Goal: Information Seeking & Learning: Learn about a topic

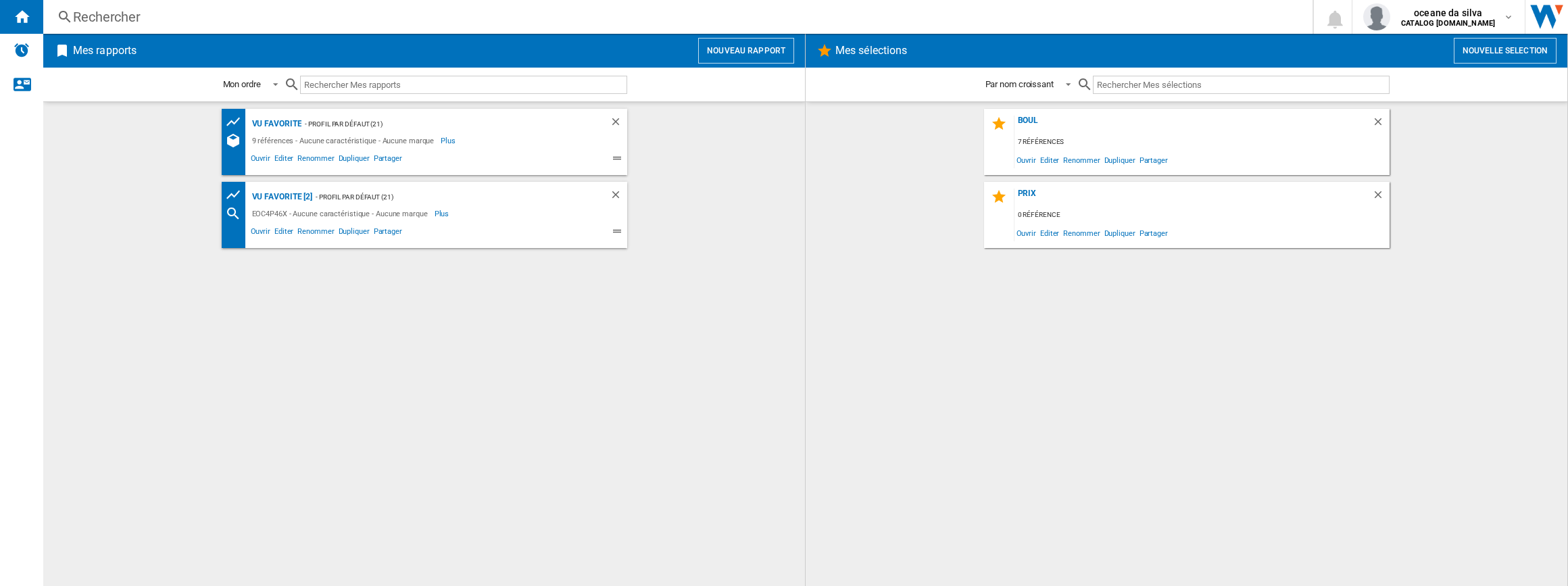
click at [845, 279] on div "boul 7 références Ouvrir Editer Renommer Dupliquer Partager PRIX 0 référence Ou…" at bounding box center [1186, 343] width 734 height 470
click at [617, 194] on ng-md-icon "Supprimer" at bounding box center [618, 196] width 16 height 16
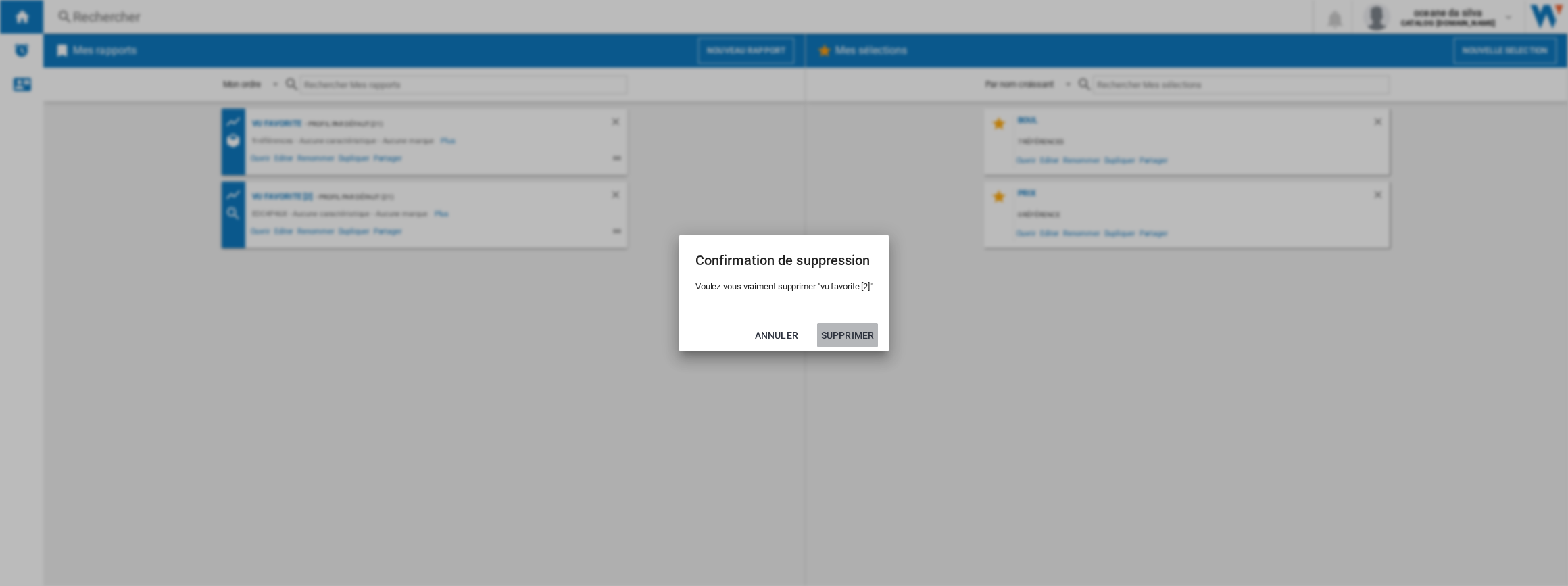
click at [849, 346] on button "Supprimer" at bounding box center [847, 335] width 61 height 25
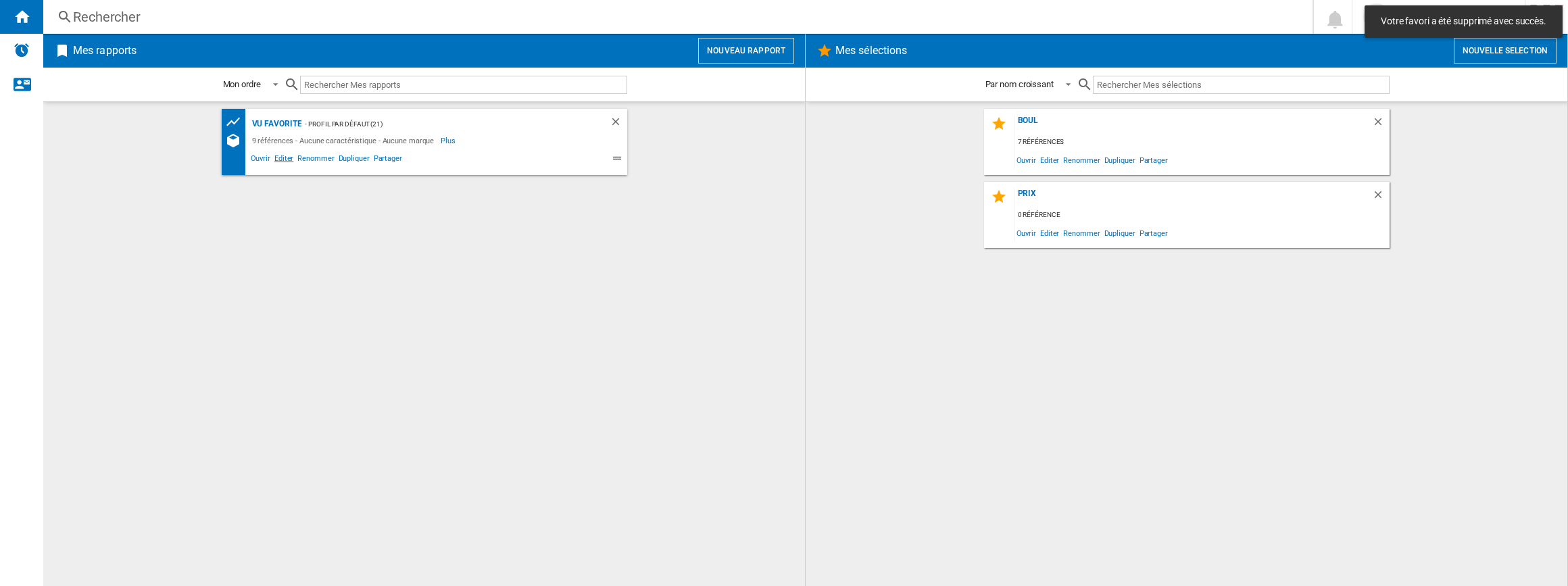
click at [289, 162] on span "Editer" at bounding box center [283, 161] width 23 height 16
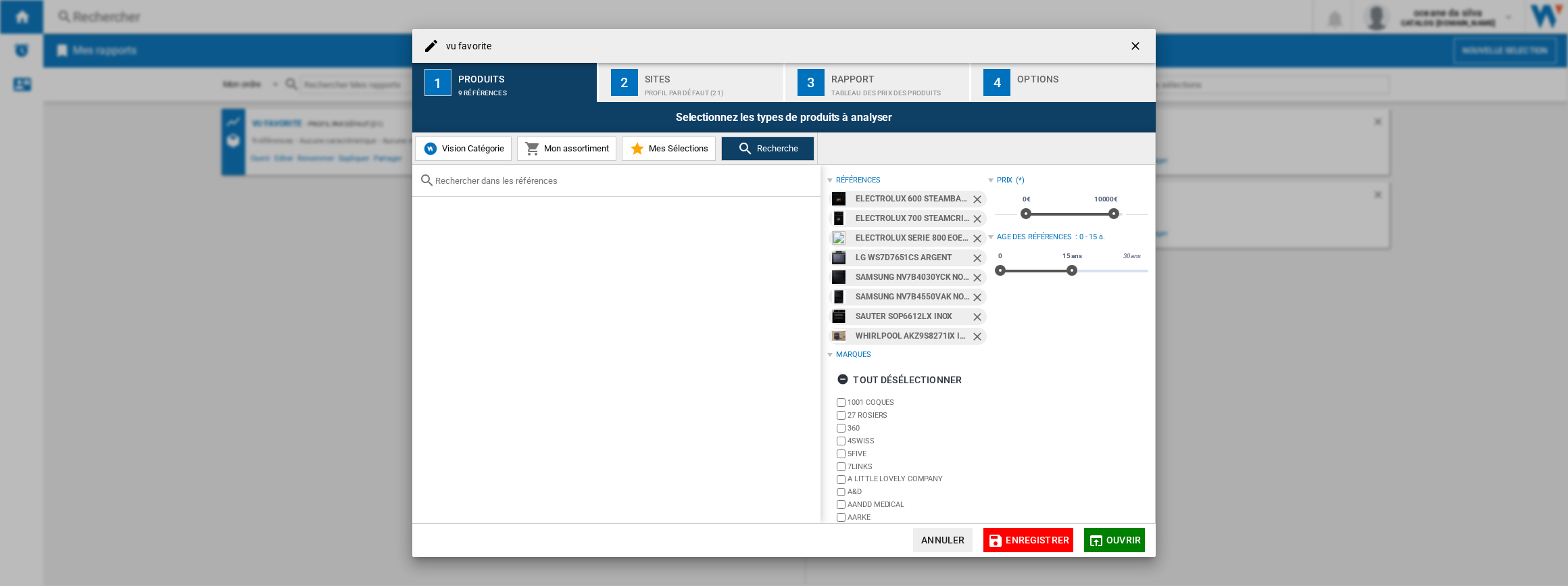
drag, startPoint x: 973, startPoint y: 196, endPoint x: 962, endPoint y: 196, distance: 11.0
click at [962, 196] on md-chip "ELECTROLUX 600 STEAMBAKE EOD6P67WH NOIR" at bounding box center [907, 199] width 157 height 17
click at [962, 196] on div "ELECTROLUX 600 STEAMBAKE EOD6P67WH NOIR" at bounding box center [912, 199] width 114 height 17
click at [977, 194] on ng-md-icon "Retirer" at bounding box center [979, 201] width 16 height 16
click at [971, 200] on ng-md-icon "Retirer" at bounding box center [979, 201] width 16 height 16
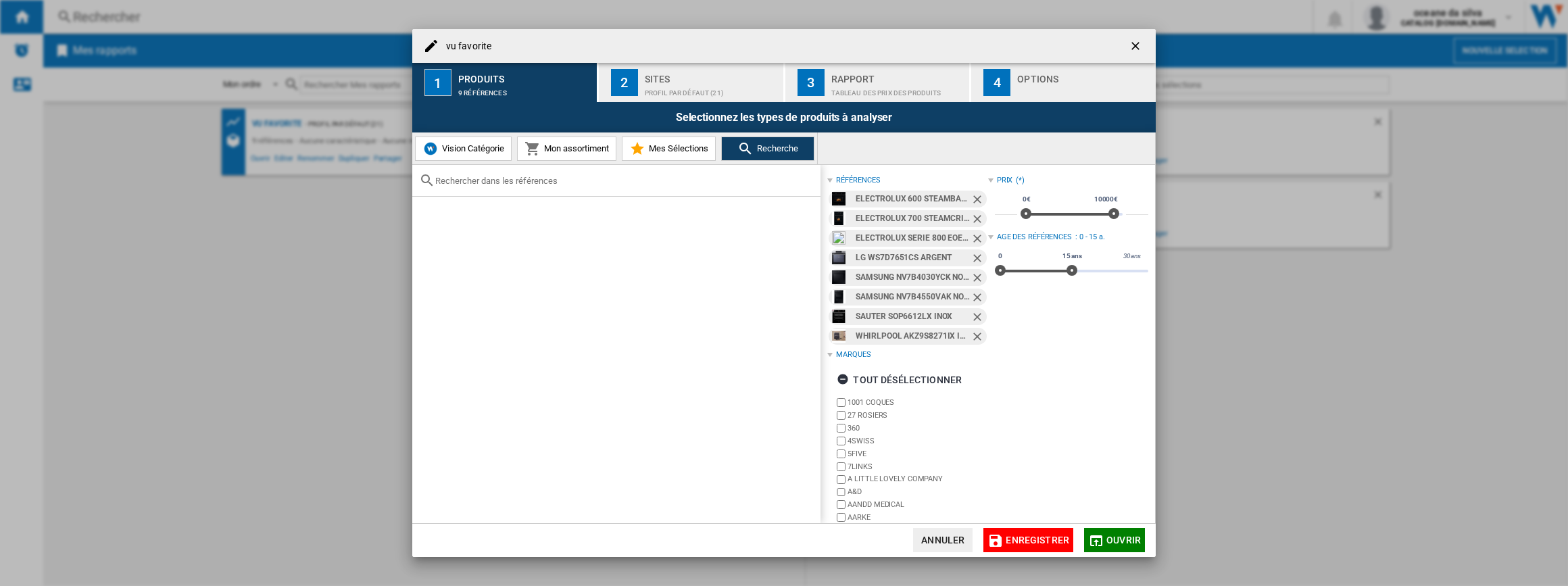
click at [971, 212] on ng-md-icon "Retirer" at bounding box center [979, 220] width 16 height 16
click at [971, 200] on ng-md-icon "Retirer" at bounding box center [979, 201] width 16 height 16
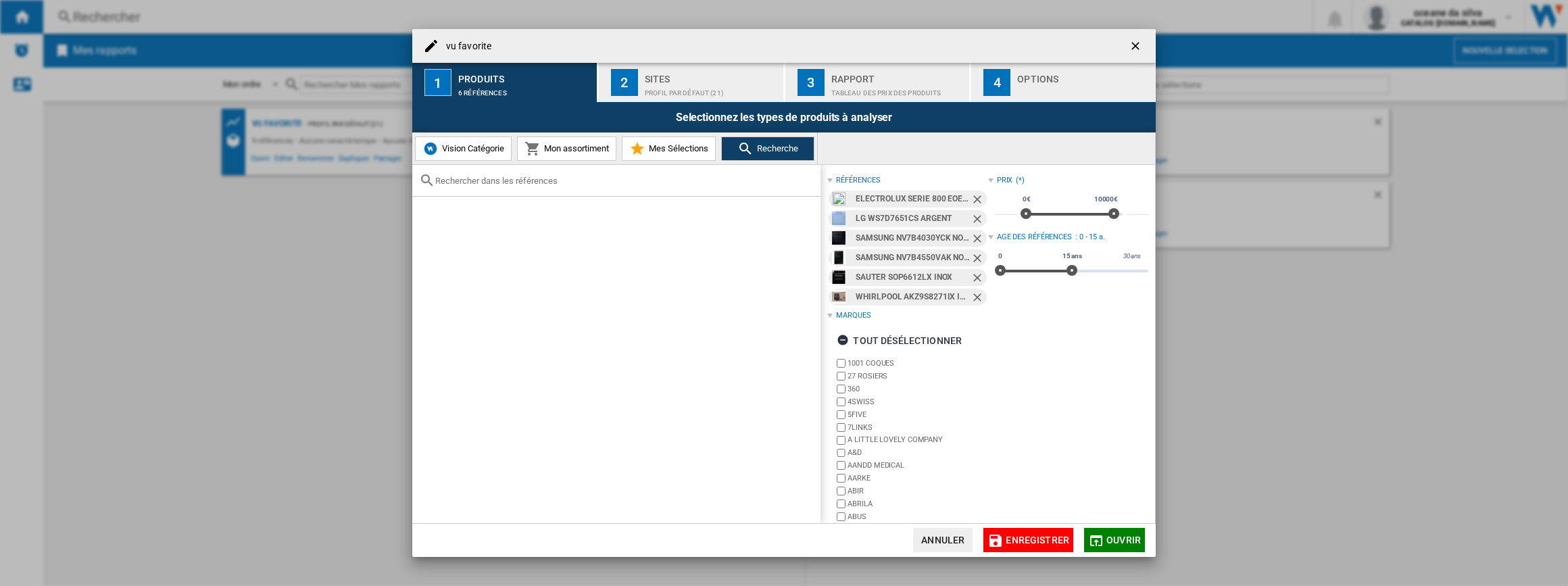
click at [971, 200] on ng-md-icon "Retirer" at bounding box center [979, 201] width 16 height 16
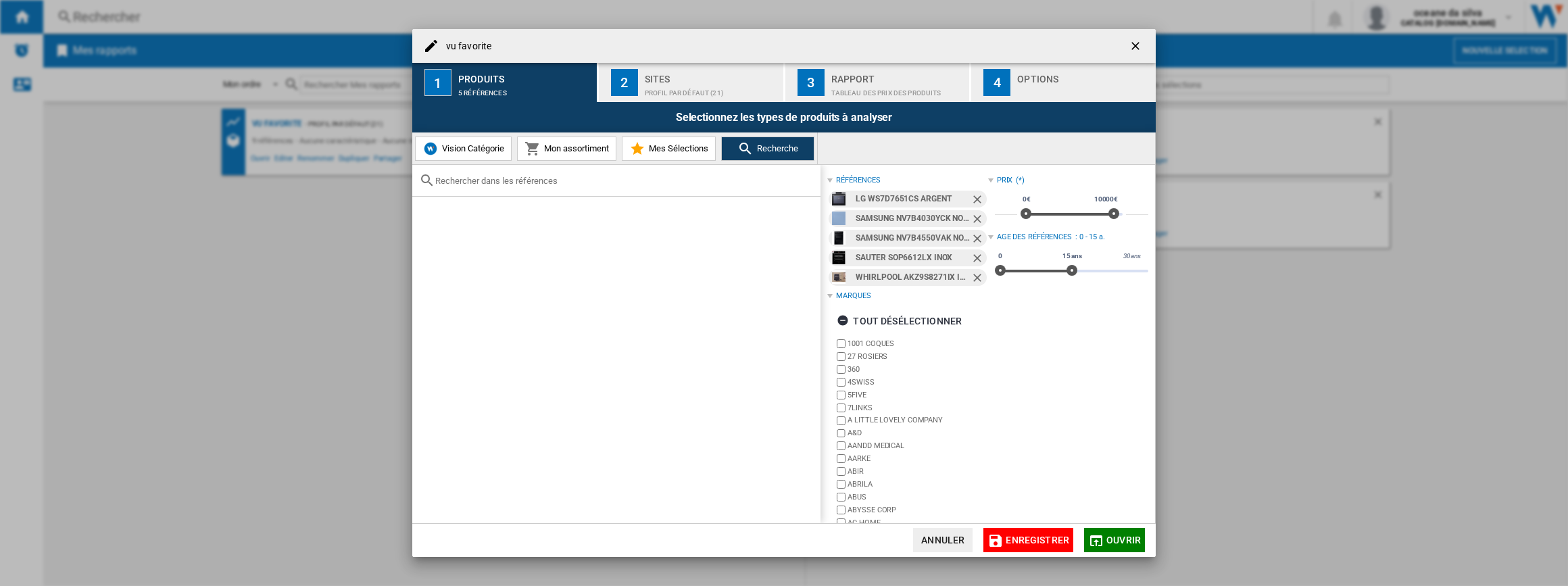
click at [971, 200] on ng-md-icon "Retirer" at bounding box center [979, 201] width 16 height 16
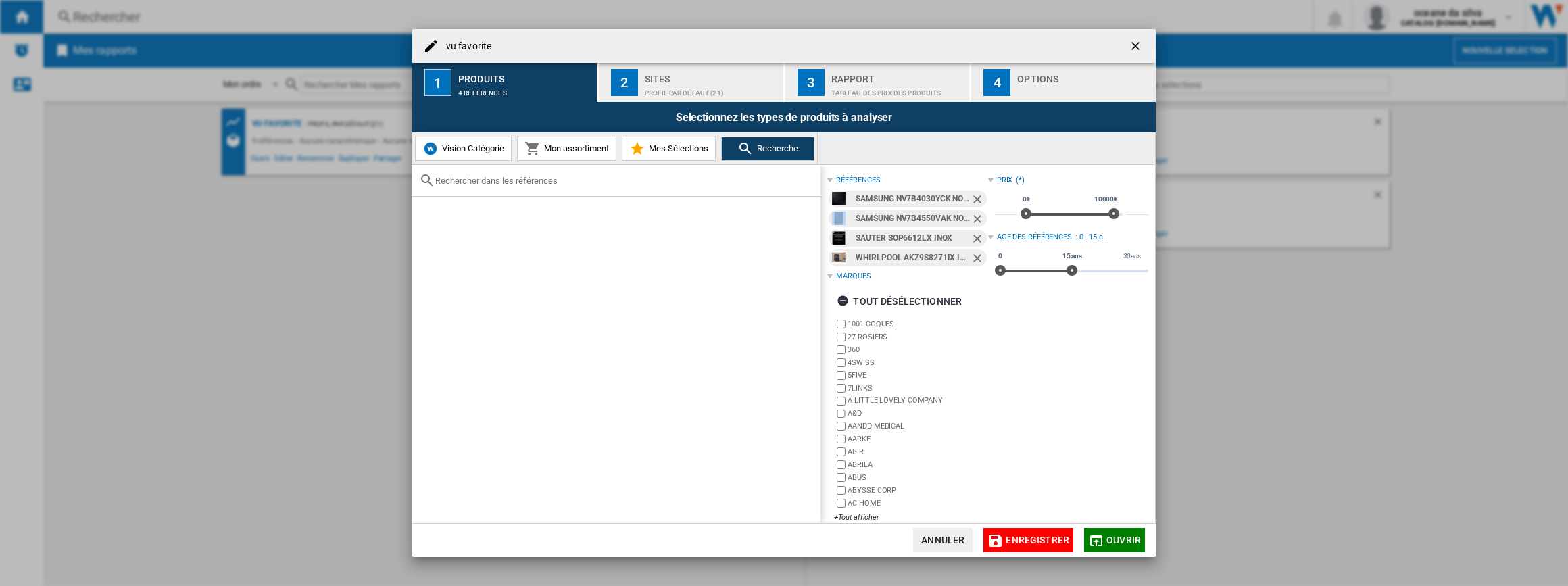
click at [971, 200] on ng-md-icon "Retirer" at bounding box center [979, 201] width 16 height 16
click at [971, 212] on ng-md-icon "Retirer" at bounding box center [979, 220] width 16 height 16
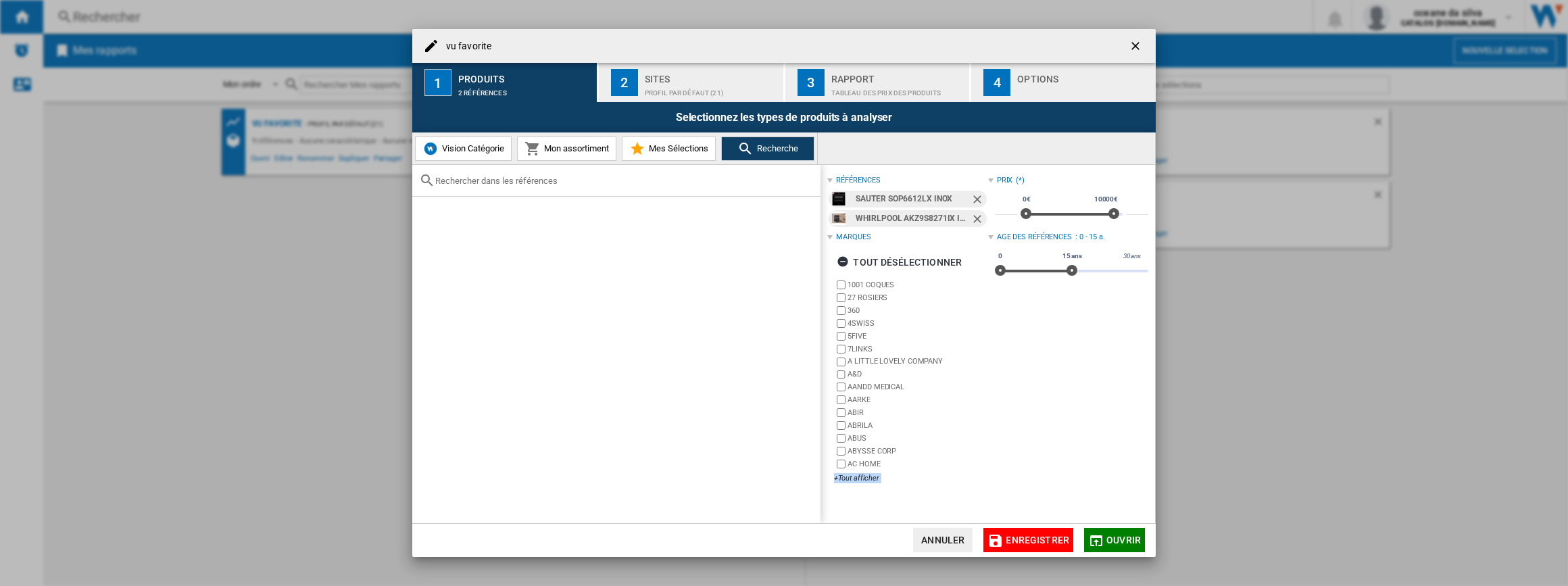
click at [971, 212] on ng-md-icon "Retirer" at bounding box center [979, 220] width 16 height 16
click at [971, 200] on ng-md-icon "Retirer" at bounding box center [979, 201] width 16 height 16
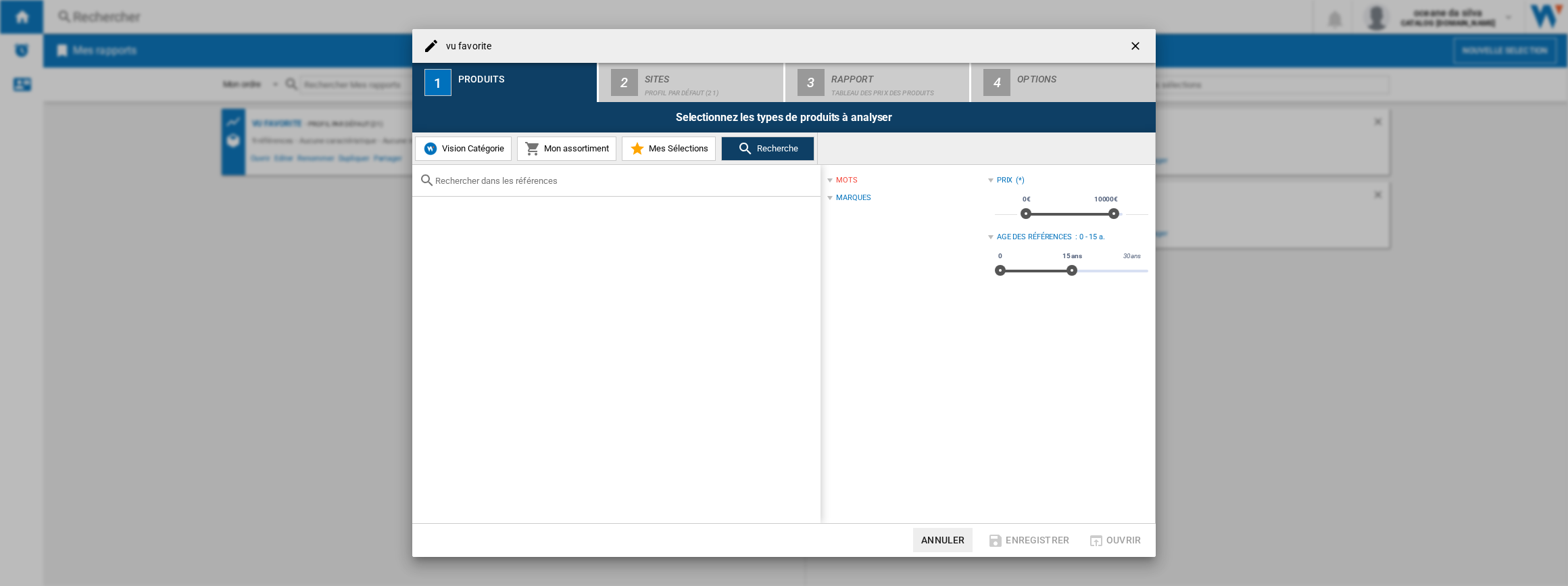
click at [503, 182] on input "text" at bounding box center [625, 180] width 378 height 10
paste input "EDF4P46X2"
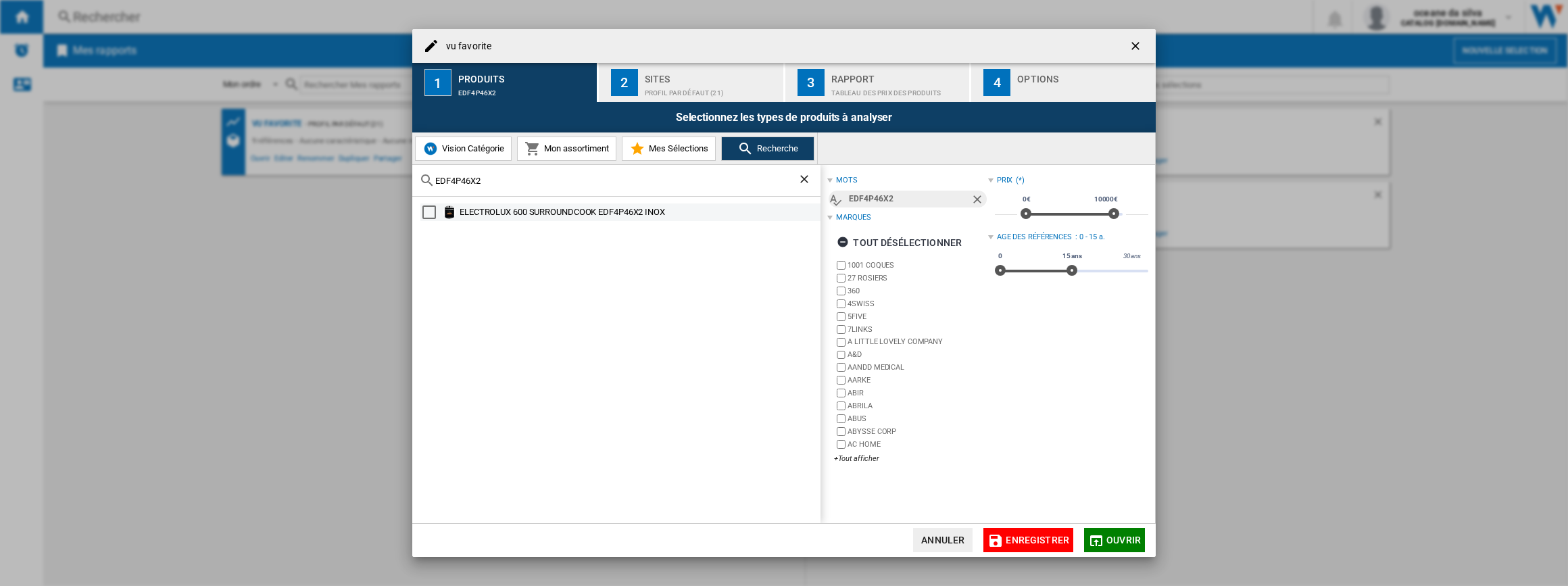
type input "EDF4P46X2"
click at [605, 215] on div "ELECTROLUX 600 SURROUNDCOOK EDF4P46X2 INOX" at bounding box center [638, 212] width 359 height 14
click at [1122, 534] on span "Ouvrir" at bounding box center [1124, 539] width 35 height 11
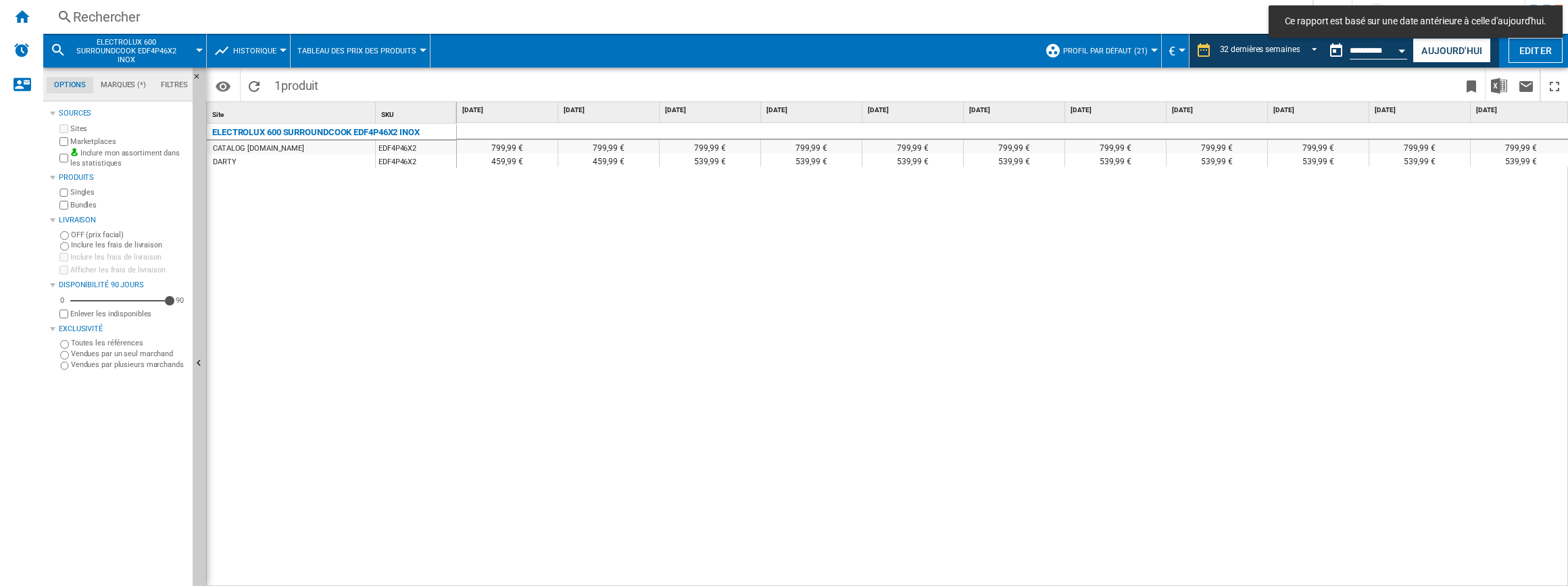
click at [108, 356] on label "Vendues par un seul marchand" at bounding box center [129, 353] width 116 height 10
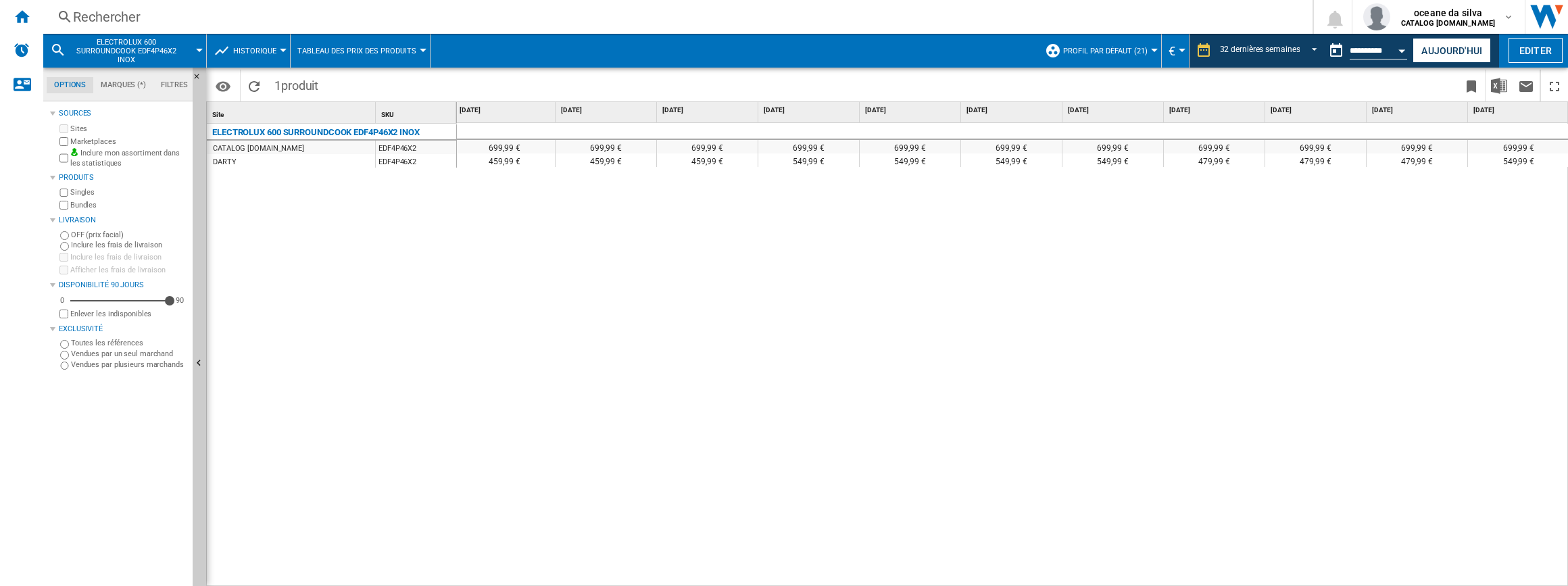
click at [134, 56] on span "ELECTROLUX 600 SURROUNDCOOK EDF4P46X2 INOX" at bounding box center [125, 50] width 109 height 26
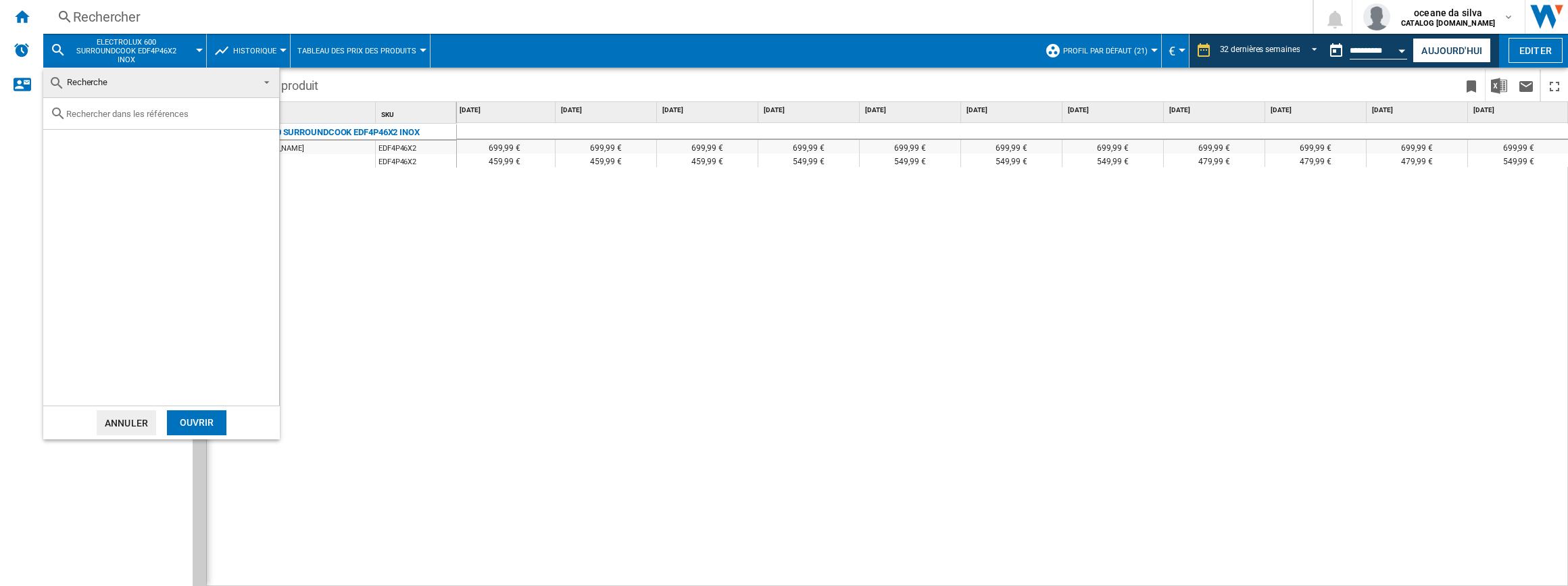
click at [154, 110] on input "text" at bounding box center [170, 113] width 206 height 10
paste input "COF4P46X2"
type input "COF4P46X2"
click at [144, 124] on div "COF4P46X2" at bounding box center [161, 113] width 236 height 32
click at [260, 113] on ng-md-icon "Effacer la recherche" at bounding box center [264, 113] width 16 height 16
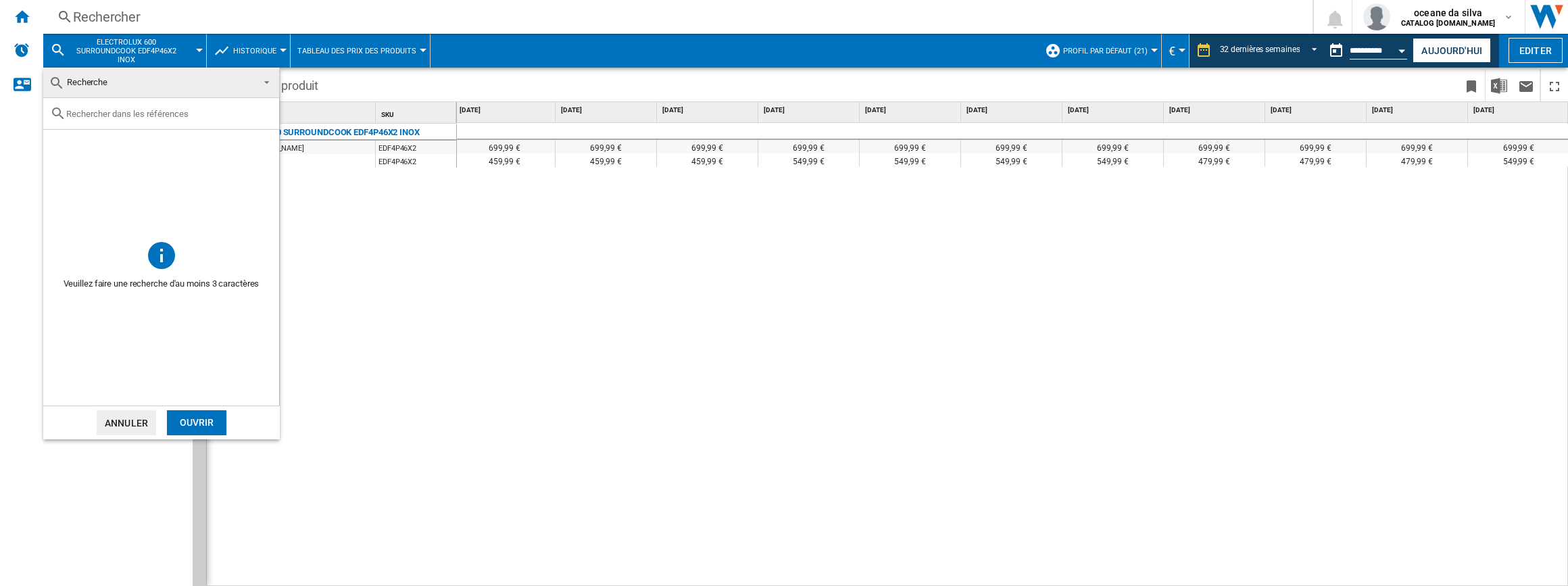
click at [417, 235] on md-backdrop at bounding box center [784, 293] width 1568 height 586
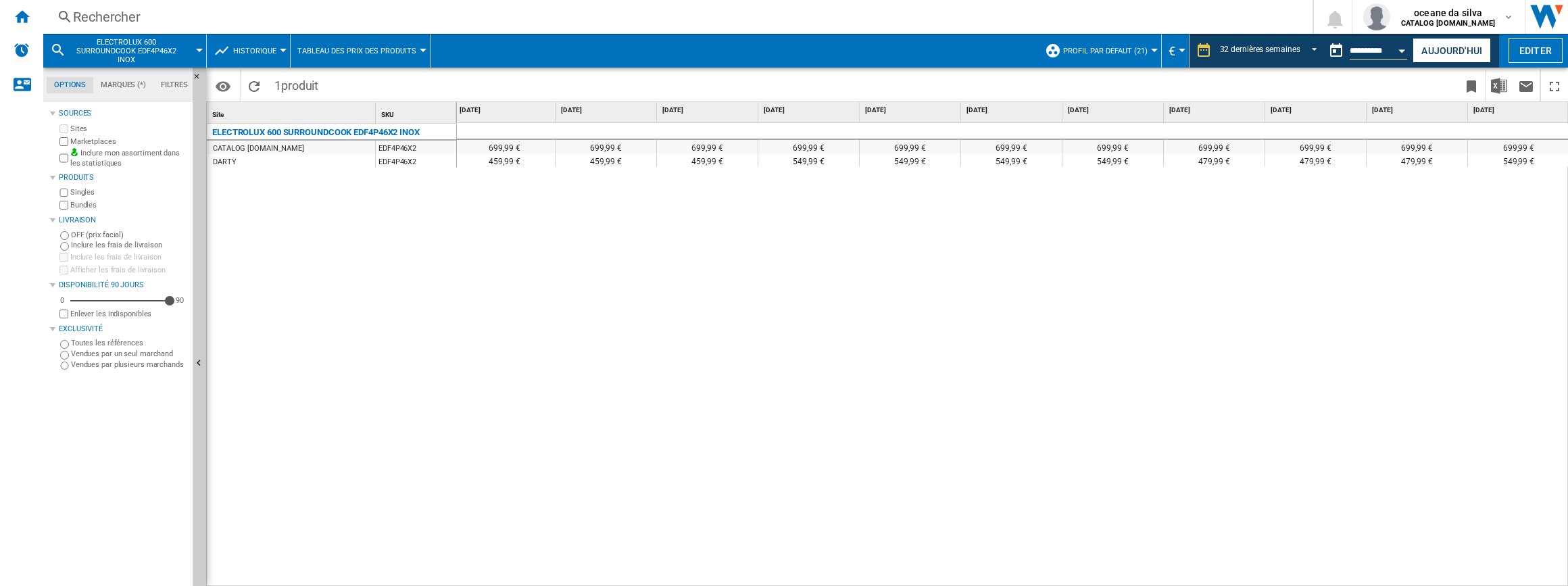
click at [347, 24] on div "Rechercher" at bounding box center [675, 16] width 1205 height 19
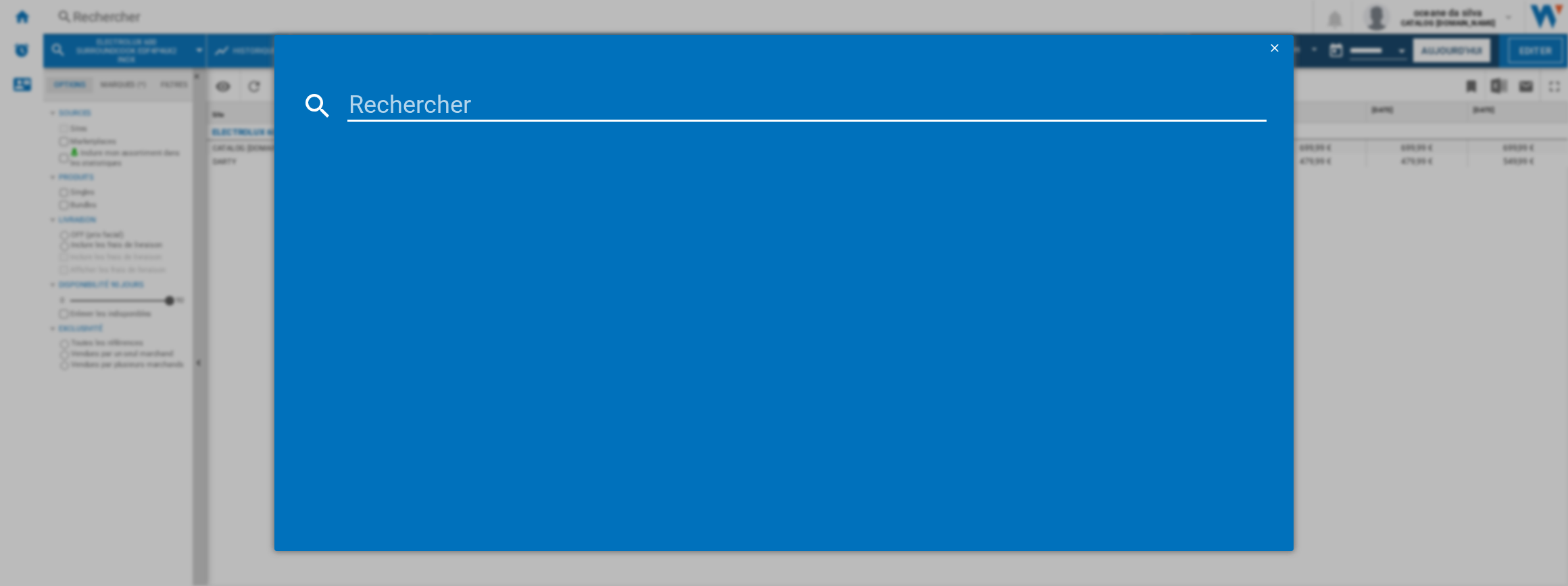
click at [386, 110] on input at bounding box center [806, 106] width 920 height 33
paste input "COF4P46X2"
click at [1341, 356] on div "COF4P46X2 références (0) Aucun résultat" at bounding box center [784, 293] width 1568 height 586
click at [468, 108] on input "COF4P46X2" at bounding box center [806, 106] width 920 height 33
drag, startPoint x: 490, startPoint y: 105, endPoint x: 260, endPoint y: 58, distance: 234.8
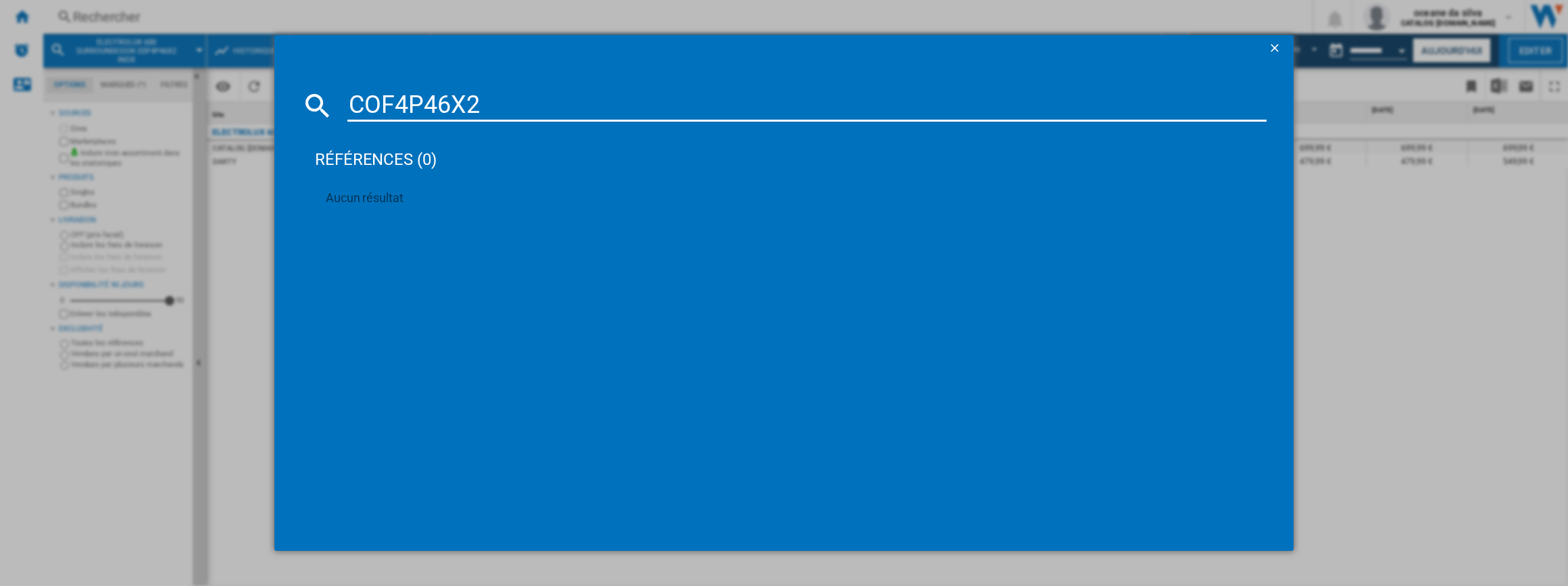
click at [260, 58] on div "COF4P46X2 références (0) Aucun résultat" at bounding box center [784, 293] width 1568 height 586
paste input "EOF6P46VX0"
click at [352, 100] on input "EOF6P46VX0" at bounding box center [806, 106] width 920 height 33
click at [355, 96] on input "EOF6P46VX0" at bounding box center [806, 106] width 920 height 33
click at [558, 95] on input "EOF6P46VX0" at bounding box center [806, 106] width 920 height 33
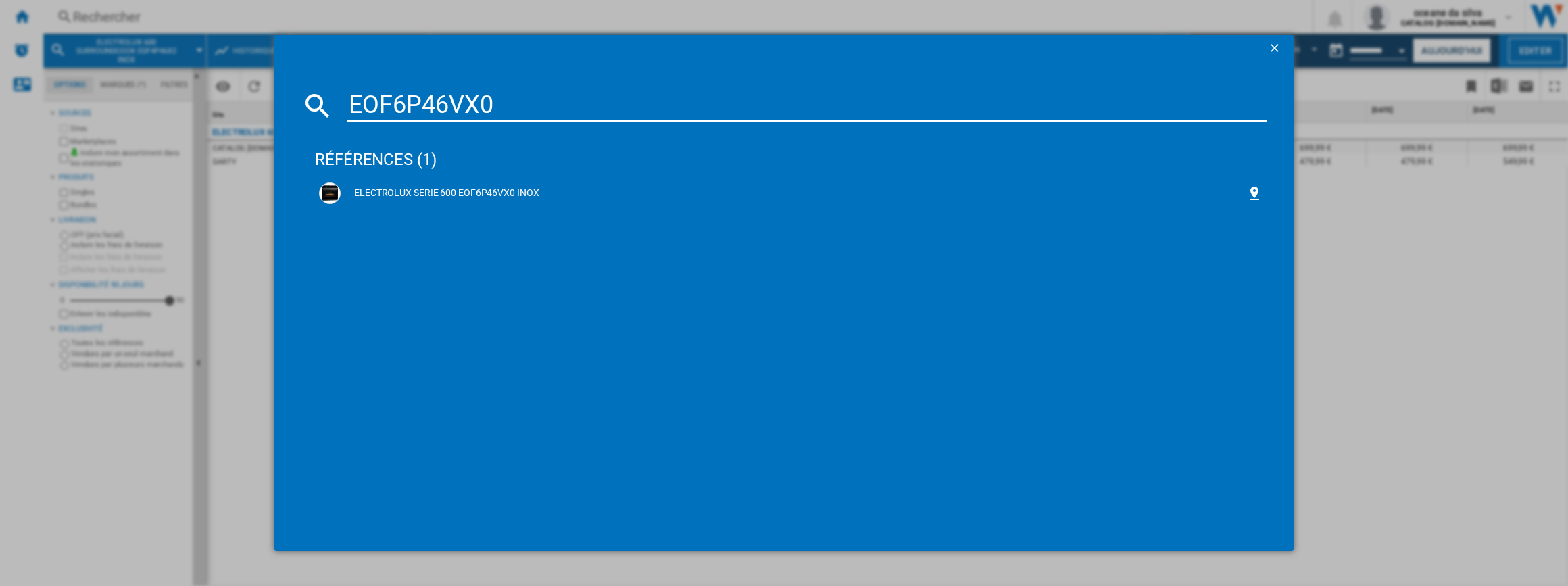
type input "EOF6P46VX0"
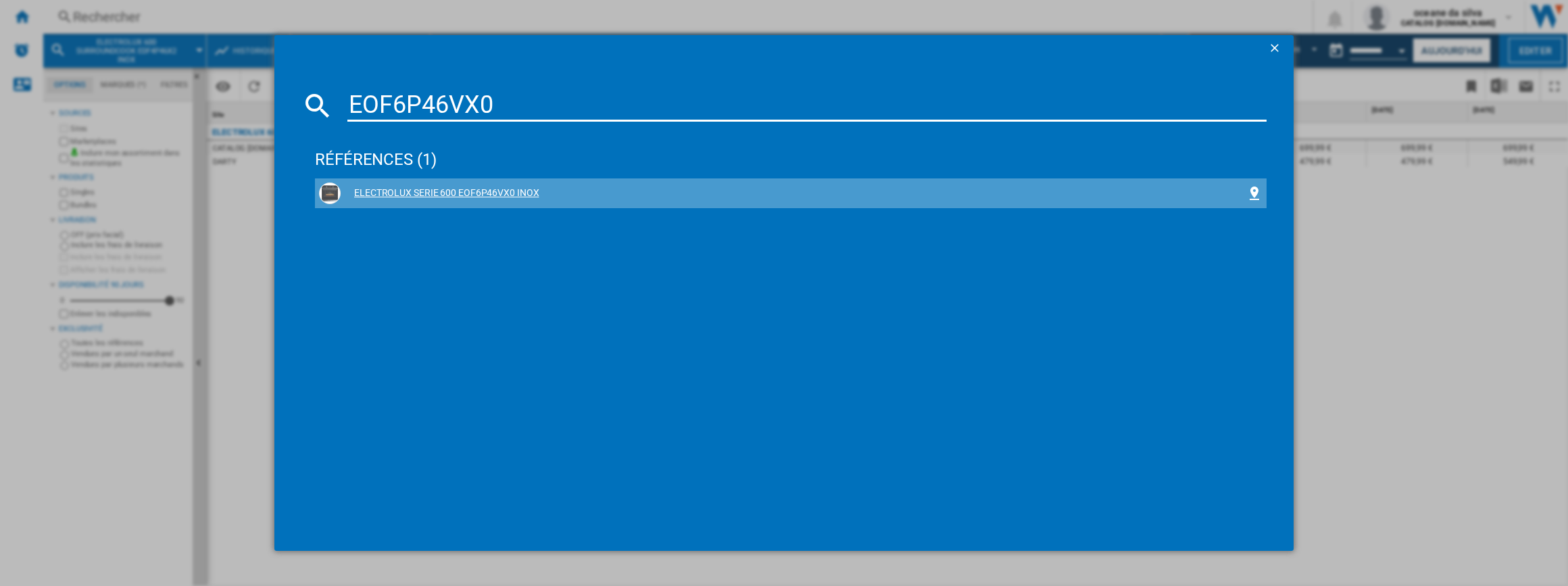
click at [500, 198] on div "ELECTROLUX SERIE 600 EOF6P46VX0 INOX" at bounding box center [794, 193] width 906 height 14
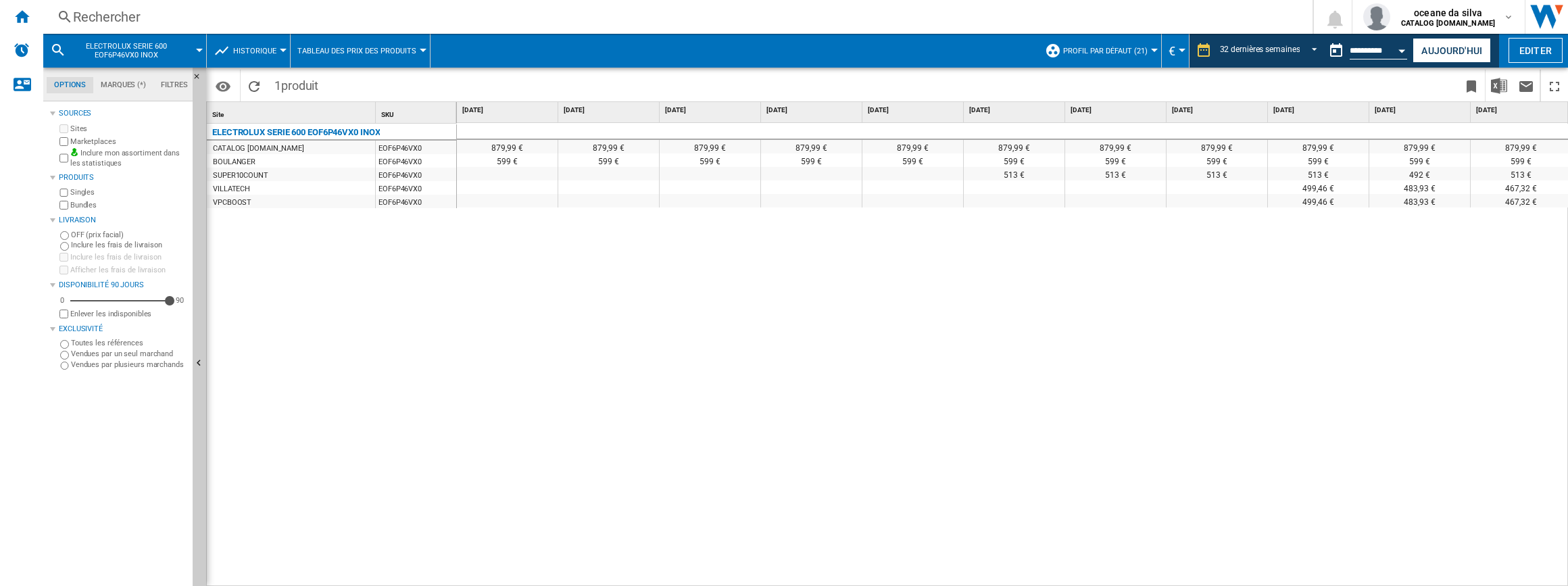
click at [193, 16] on div "Rechercher" at bounding box center [675, 16] width 1205 height 19
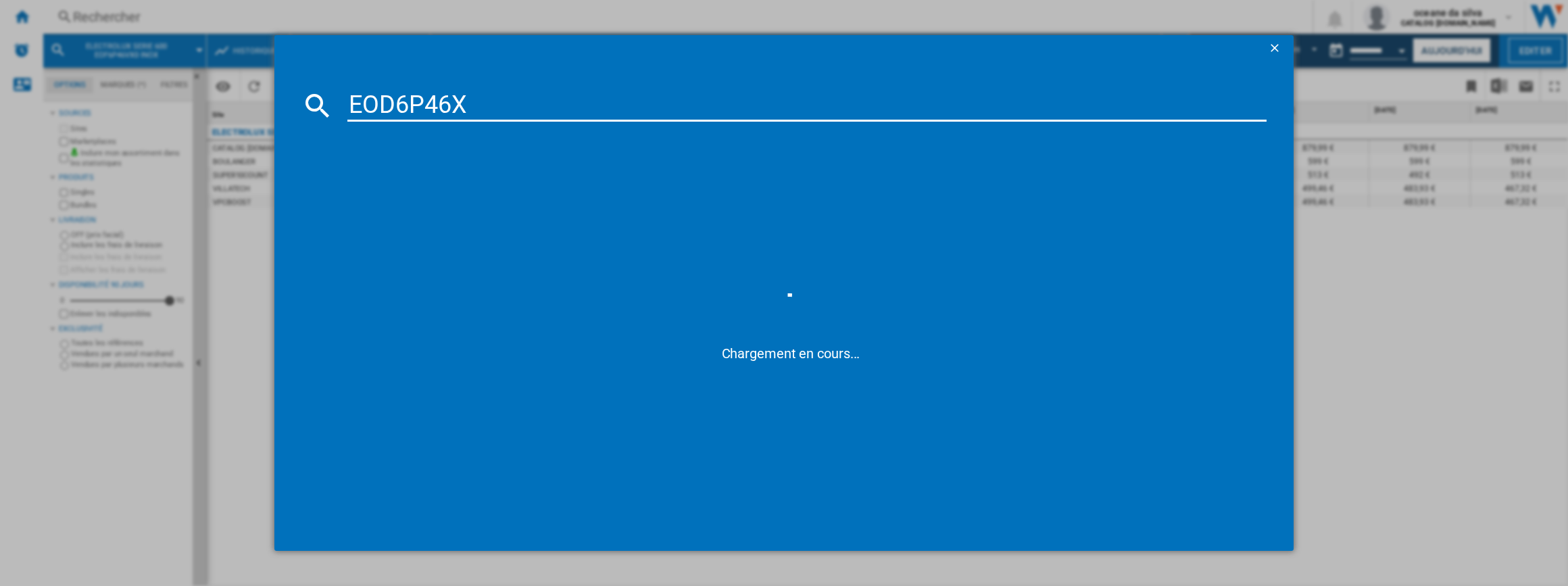
type input "EOD6P46X"
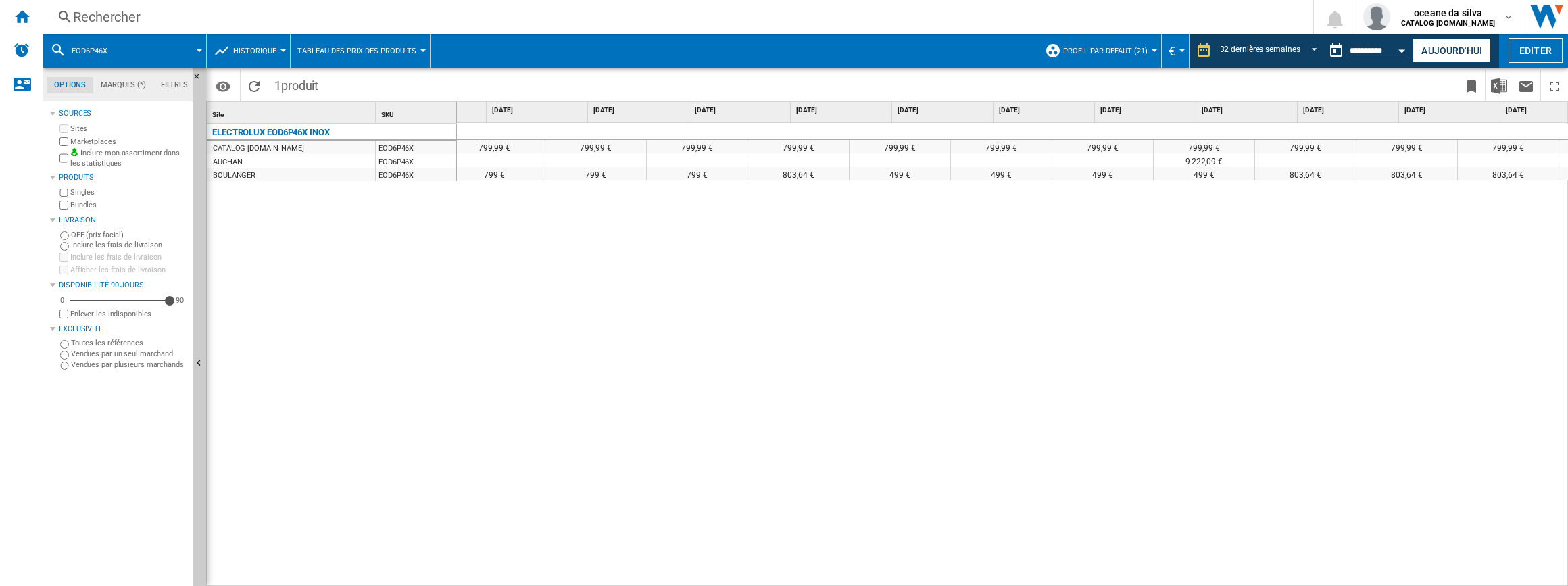
scroll to position [0, 1736]
click at [1272, 43] on md-select-value "32 dernières semaines" at bounding box center [1270, 50] width 105 height 20
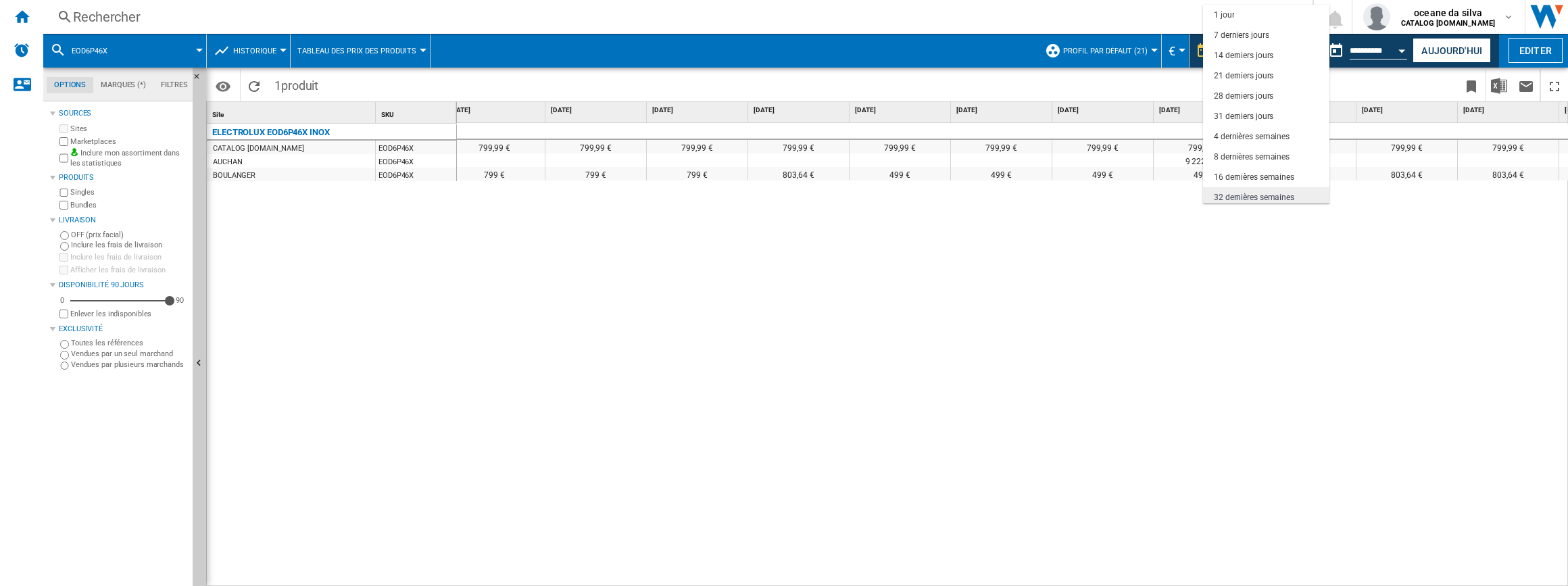
scroll to position [85, 0]
click at [1258, 159] on md-option "6 derniers mois" at bounding box center [1266, 152] width 126 height 20
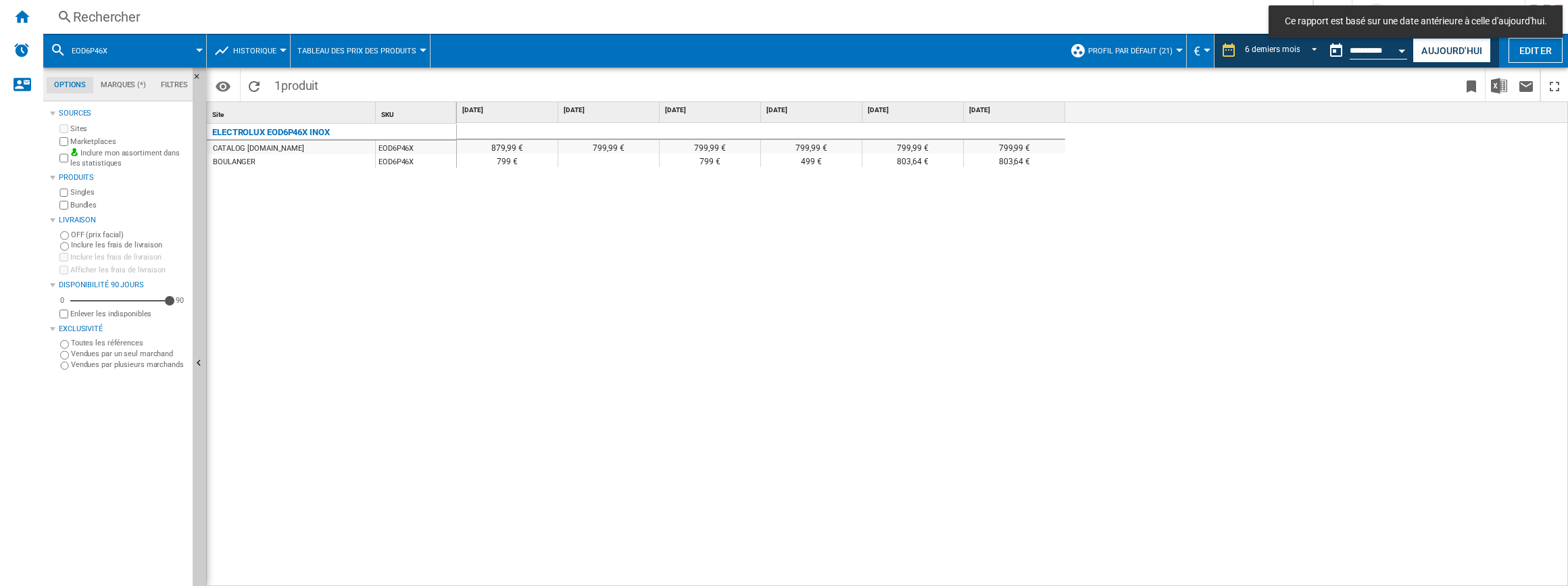
click at [584, 196] on div "879,99 € 799,99 € 799,99 € 799,99 € 799,99 € 799,99 € 799 € 799 € 499 € 803,64 …" at bounding box center [1012, 355] width 1111 height 464
click at [534, 149] on div "879,99 €" at bounding box center [507, 146] width 100 height 14
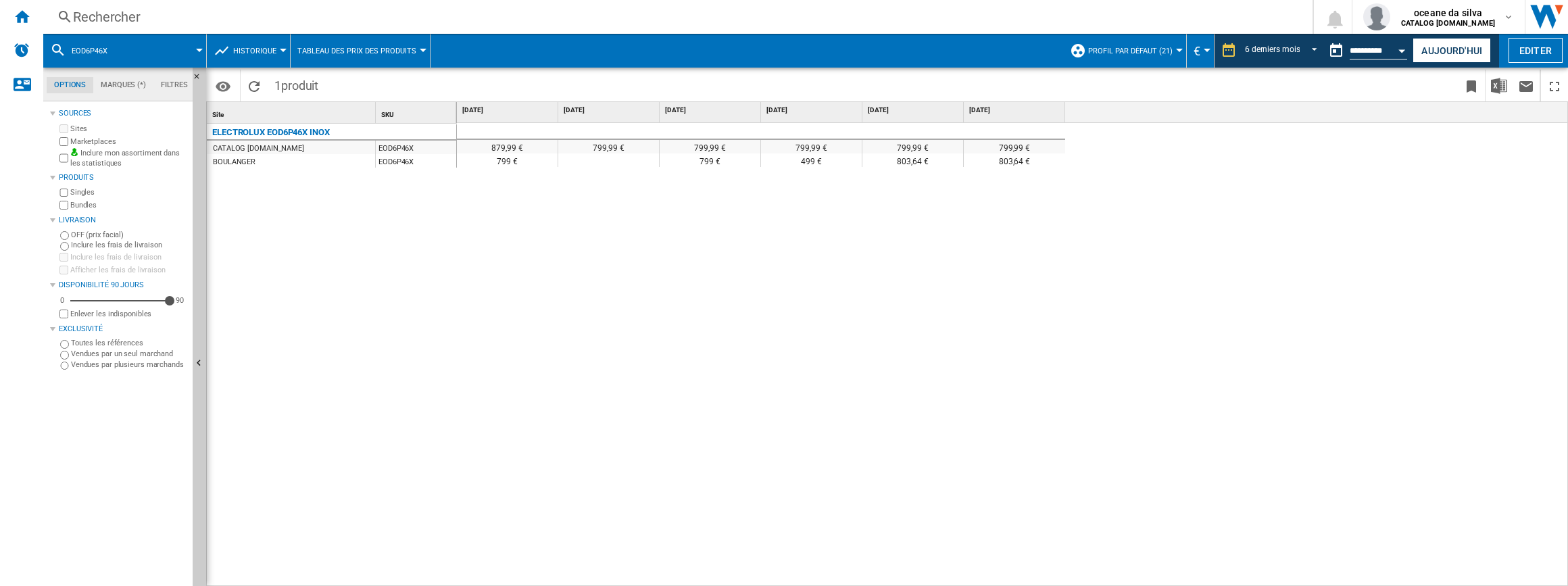
click at [711, 183] on div "879,99 € 799,99 € 799,99 € 799,99 € 799,99 € 799,99 € 799 € 799 € 499 € 803,64 …" at bounding box center [1012, 355] width 1111 height 464
click at [1404, 49] on div "Open calendar" at bounding box center [1402, 51] width 6 height 4
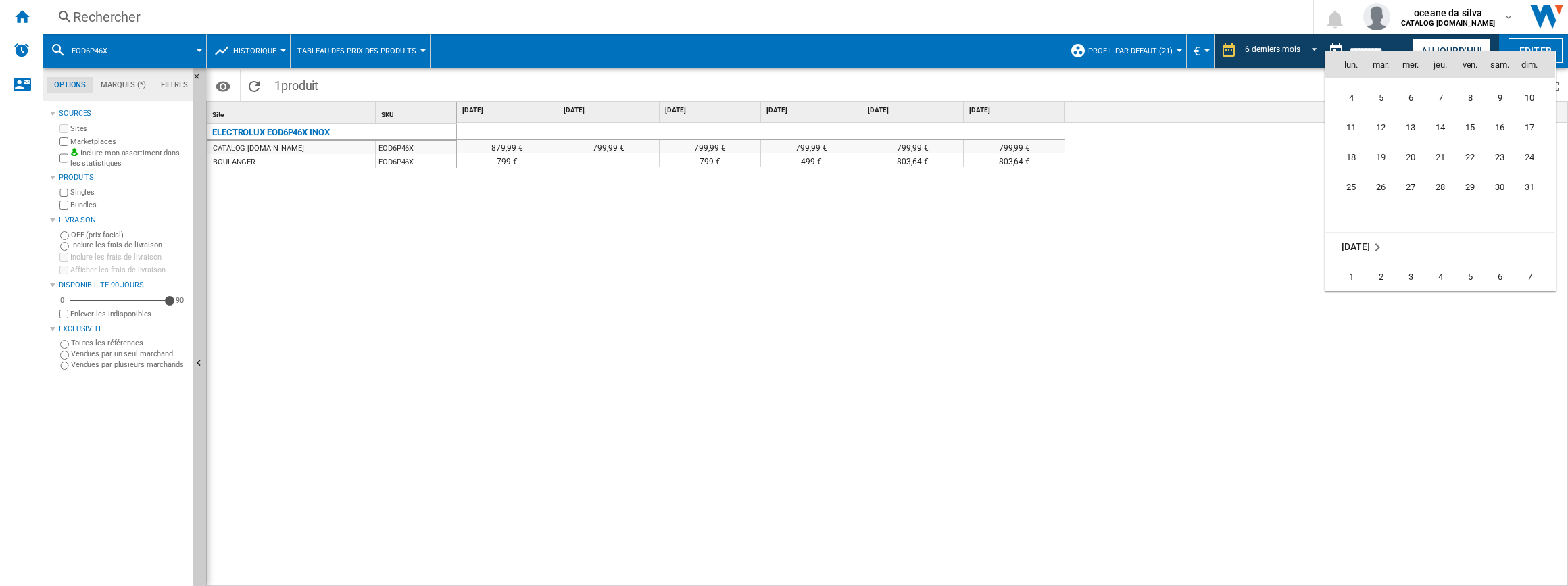
scroll to position [6414, 0]
click at [1386, 219] on span "16" at bounding box center [1380, 213] width 28 height 28
type input "**********"
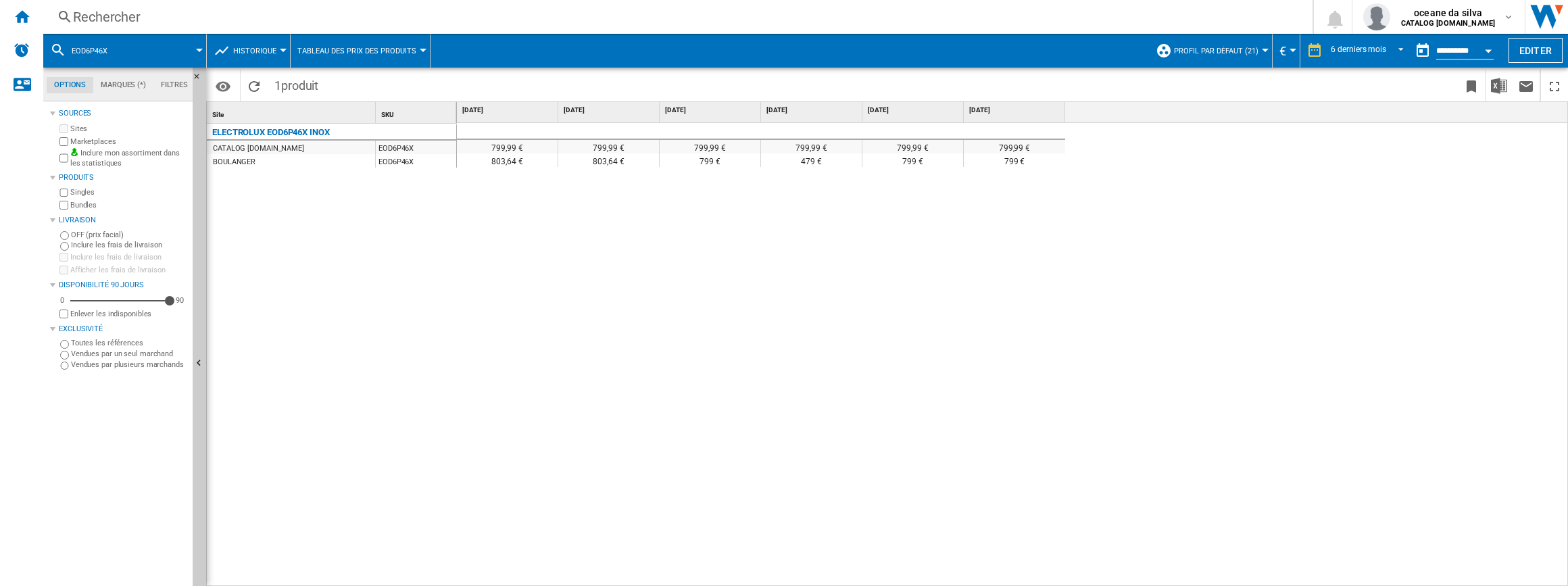
click at [249, 18] on div "Rechercher" at bounding box center [675, 16] width 1205 height 19
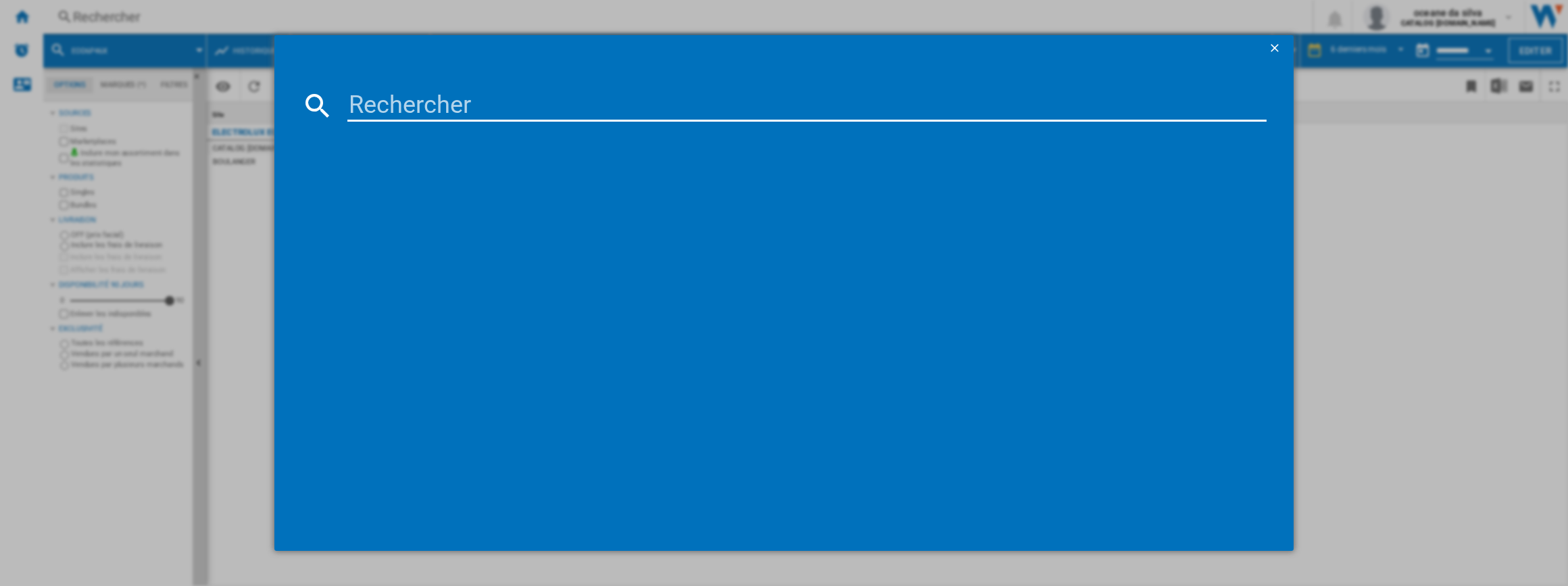
paste input "EOD6P67WH"
type input "EOD6P67WH"
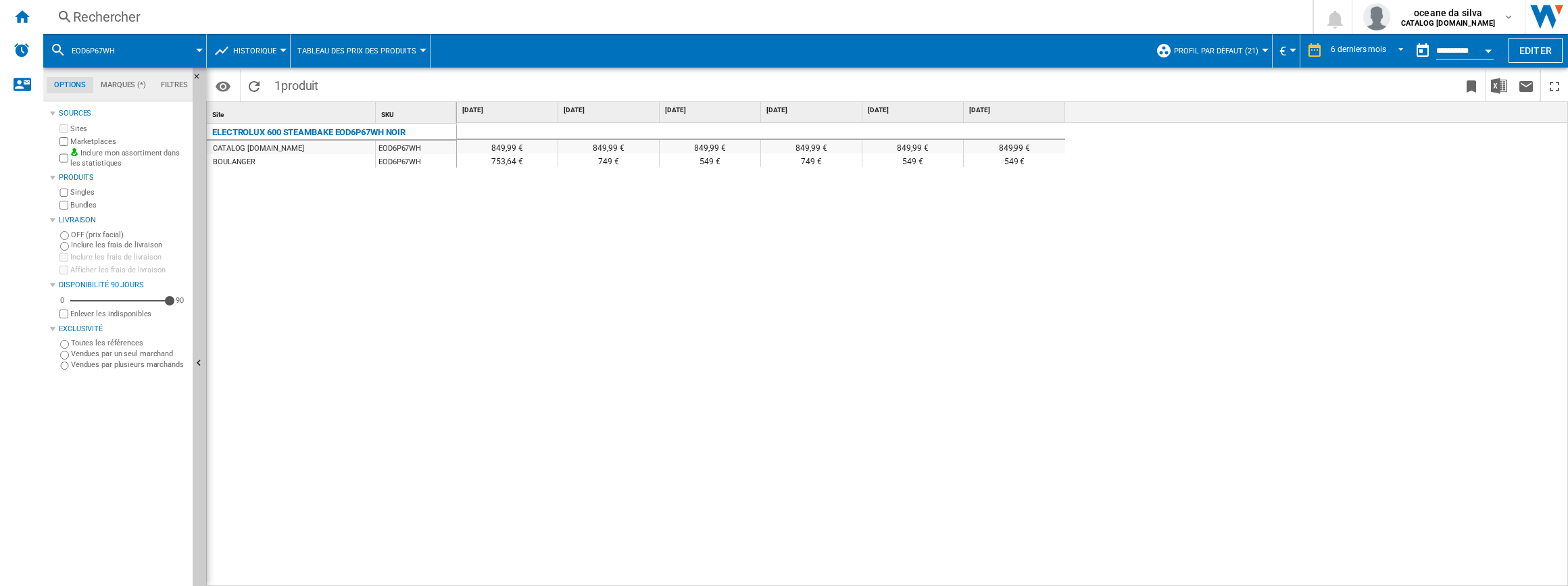
click at [260, 5] on div "Rechercher Rechercher 0 [PERSON_NAME] [PERSON_NAME] CATALOG [DOMAIN_NAME] CATAL…" at bounding box center [805, 16] width 1525 height 34
click at [256, 19] on div "Rechercher" at bounding box center [675, 16] width 1205 height 19
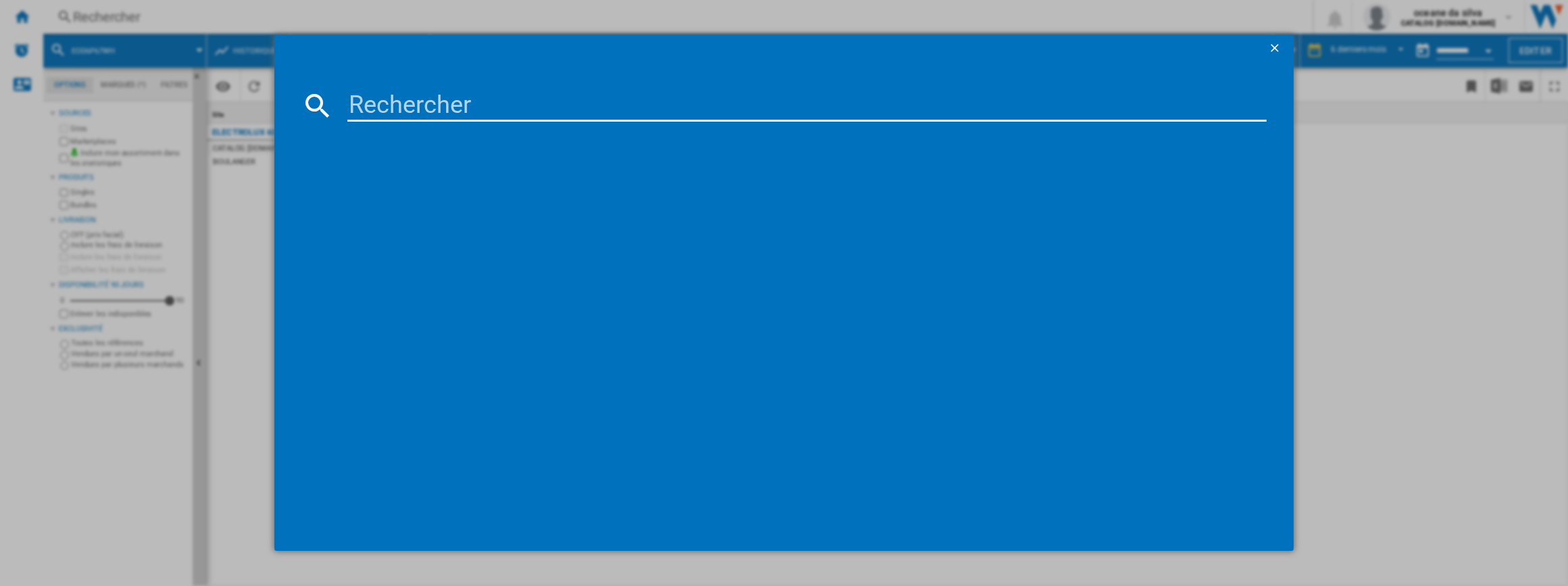
type input "EOD6P56WH"
